Goal: Task Accomplishment & Management: Use online tool/utility

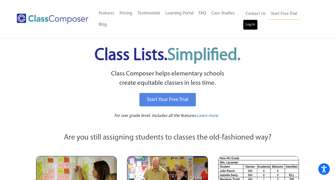
click at [248, 22] on link "Log In" at bounding box center [250, 25] width 15 height 10
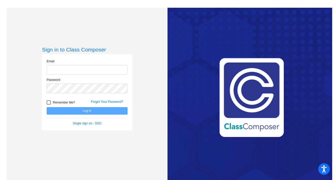
type input "[EMAIL_ADDRESS][DOMAIN_NAME]"
click at [92, 112] on button "Log In" at bounding box center [87, 110] width 81 height 7
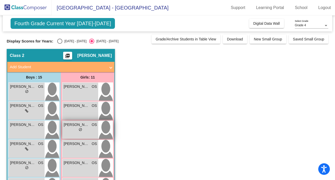
click at [86, 128] on div "lock do_not_disturb_alt" at bounding box center [80, 130] width 33 height 5
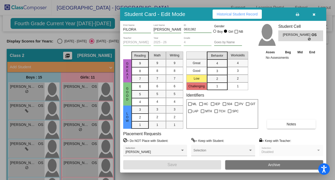
click at [313, 14] on icon "button" at bounding box center [314, 15] width 3 height 4
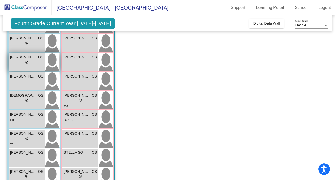
scroll to position [112, 0]
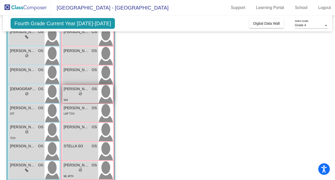
click at [79, 98] on div "504" at bounding box center [80, 99] width 33 height 5
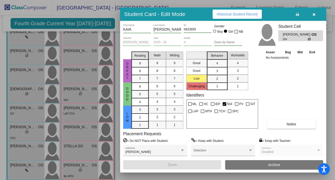
click at [315, 15] on icon "button" at bounding box center [314, 15] width 3 height 4
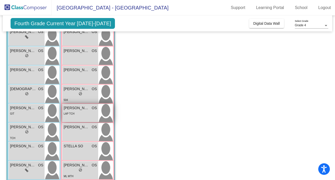
click at [85, 117] on div "[PERSON_NAME] OS lock do_not_disturb_alt LAP TCH" at bounding box center [80, 113] width 36 height 18
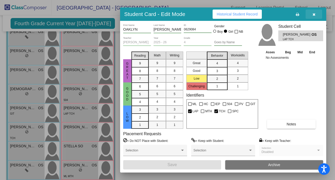
click at [314, 15] on icon "button" at bounding box center [314, 15] width 3 height 4
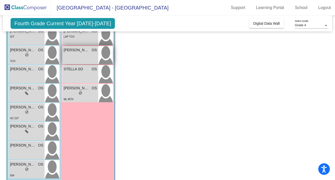
scroll to position [190, 0]
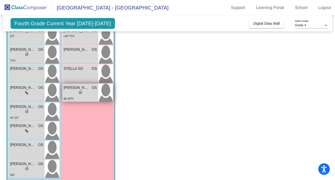
click at [89, 96] on div "ML MTH" at bounding box center [80, 98] width 33 height 5
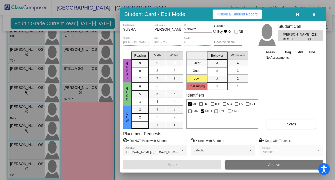
click at [313, 16] on icon "button" at bounding box center [314, 15] width 3 height 4
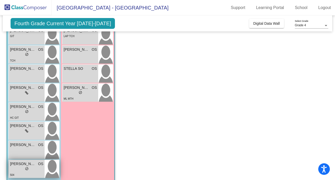
click at [25, 174] on div "504" at bounding box center [26, 174] width 33 height 5
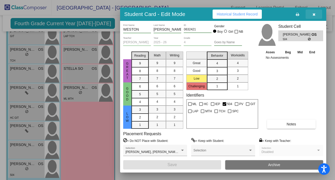
click at [315, 14] on icon "button" at bounding box center [314, 15] width 3 height 4
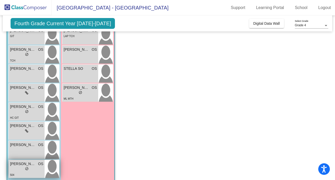
scroll to position [197, 0]
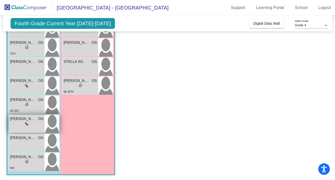
click at [27, 127] on div "[PERSON_NAME] OS lock do_not_disturb_alt" at bounding box center [27, 124] width 36 height 18
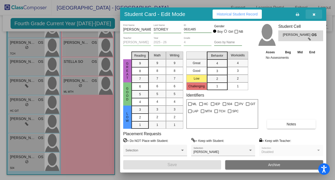
click at [314, 13] on icon "button" at bounding box center [314, 15] width 3 height 4
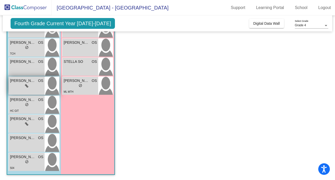
click at [28, 87] on icon at bounding box center [26, 86] width 3 height 4
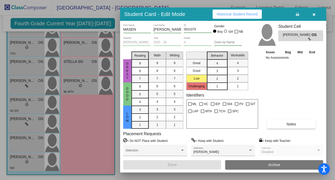
click at [313, 14] on icon "button" at bounding box center [314, 15] width 3 height 4
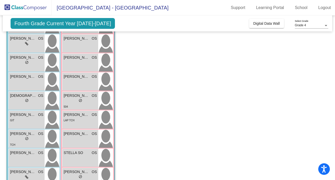
scroll to position [105, 0]
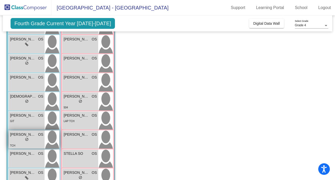
click at [35, 141] on div "lock do_not_disturb_alt" at bounding box center [26, 139] width 33 height 5
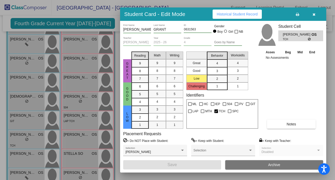
click at [315, 15] on button "button" at bounding box center [314, 14] width 16 height 9
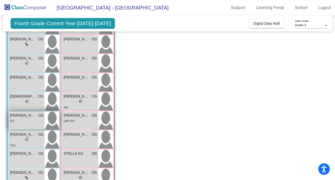
click at [25, 127] on div "[PERSON_NAME] OS lock do_not_disturb_alt GIT" at bounding box center [27, 121] width 36 height 18
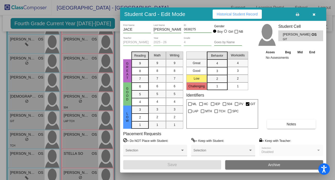
click at [314, 13] on icon "button" at bounding box center [314, 15] width 3 height 4
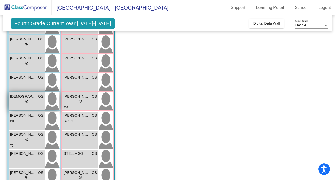
click at [27, 103] on div "lock do_not_disturb_alt" at bounding box center [27, 101] width 4 height 5
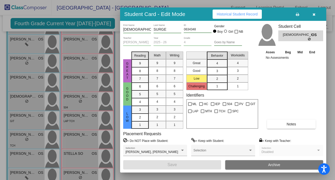
click at [313, 13] on icon "button" at bounding box center [314, 15] width 3 height 4
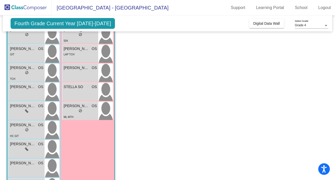
scroll to position [197, 0]
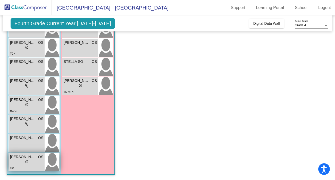
click at [29, 162] on div "lock do_not_disturb_alt" at bounding box center [26, 162] width 33 height 5
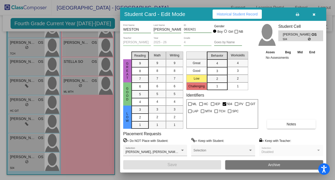
click at [99, 128] on div at bounding box center [167, 90] width 335 height 180
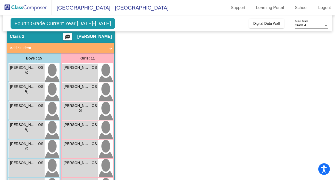
scroll to position [19, 0]
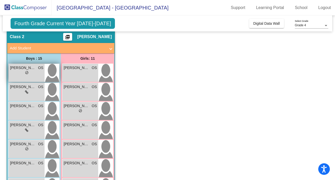
click at [24, 71] on div "lock do_not_disturb_alt" at bounding box center [26, 73] width 33 height 5
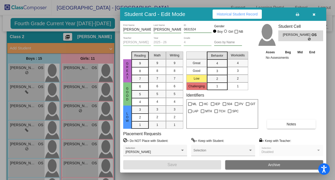
click at [42, 103] on div at bounding box center [167, 90] width 335 height 180
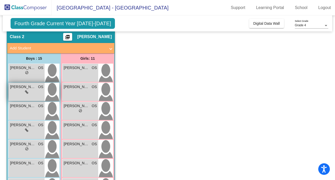
click at [36, 95] on div "[PERSON_NAME] OS lock do_not_disturb_alt" at bounding box center [27, 92] width 36 height 18
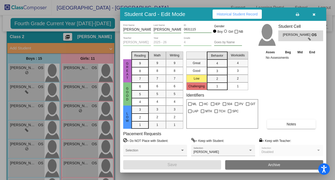
click at [313, 14] on icon "button" at bounding box center [314, 15] width 3 height 4
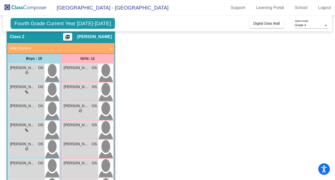
scroll to position [0, 0]
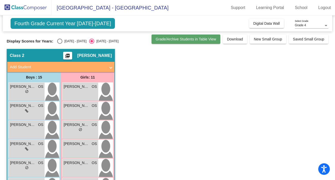
click at [184, 39] on span "Grade/Archive Students in Table View" at bounding box center [186, 39] width 61 height 4
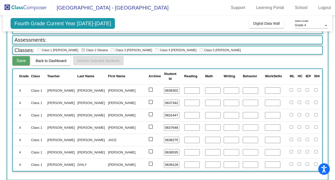
scroll to position [0, 2]
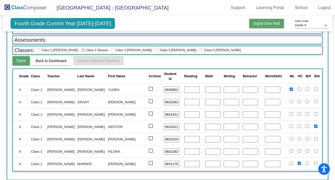
click at [265, 25] on span "Digital Data Wall" at bounding box center [266, 23] width 27 height 4
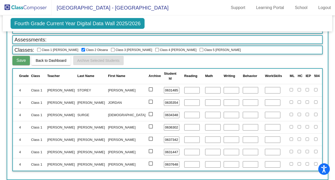
scroll to position [236, 2]
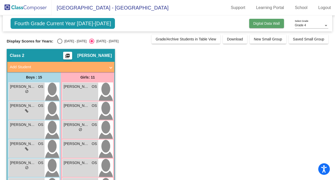
click at [266, 24] on span "Digital Data Wall" at bounding box center [266, 23] width 27 height 4
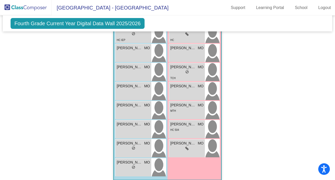
scroll to position [866, 0]
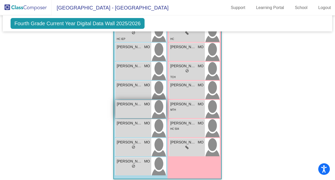
click at [140, 107] on div "[PERSON_NAME] MO lock do_not_disturb_alt" at bounding box center [133, 109] width 36 height 18
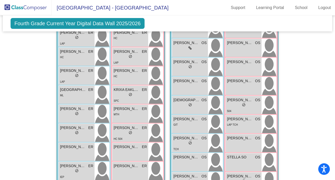
scroll to position [198, 0]
